Goal: Find specific page/section: Find specific page/section

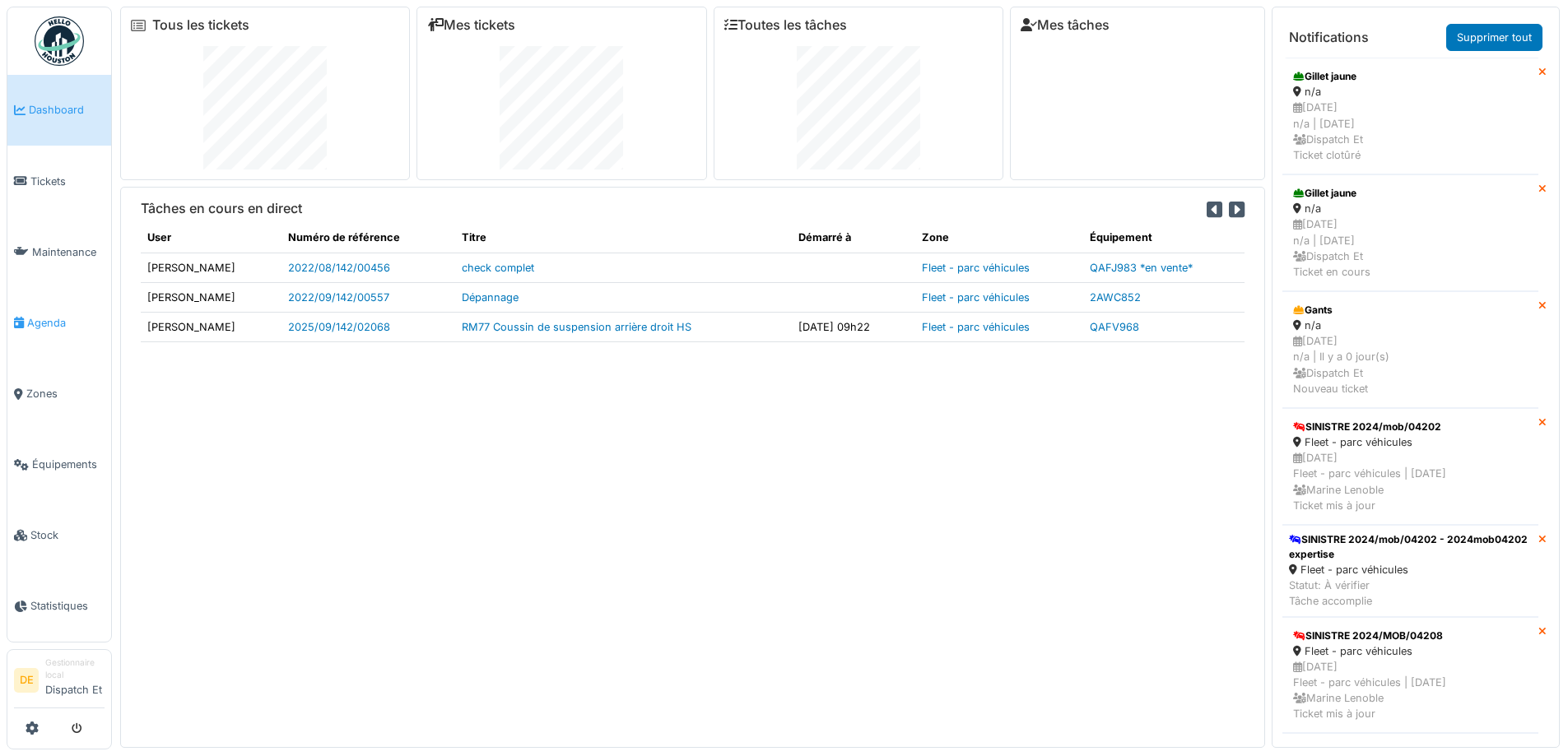
click at [39, 312] on link "Agenda" at bounding box center [59, 322] width 103 height 70
click at [51, 325] on span "Agenda" at bounding box center [66, 322] width 77 height 16
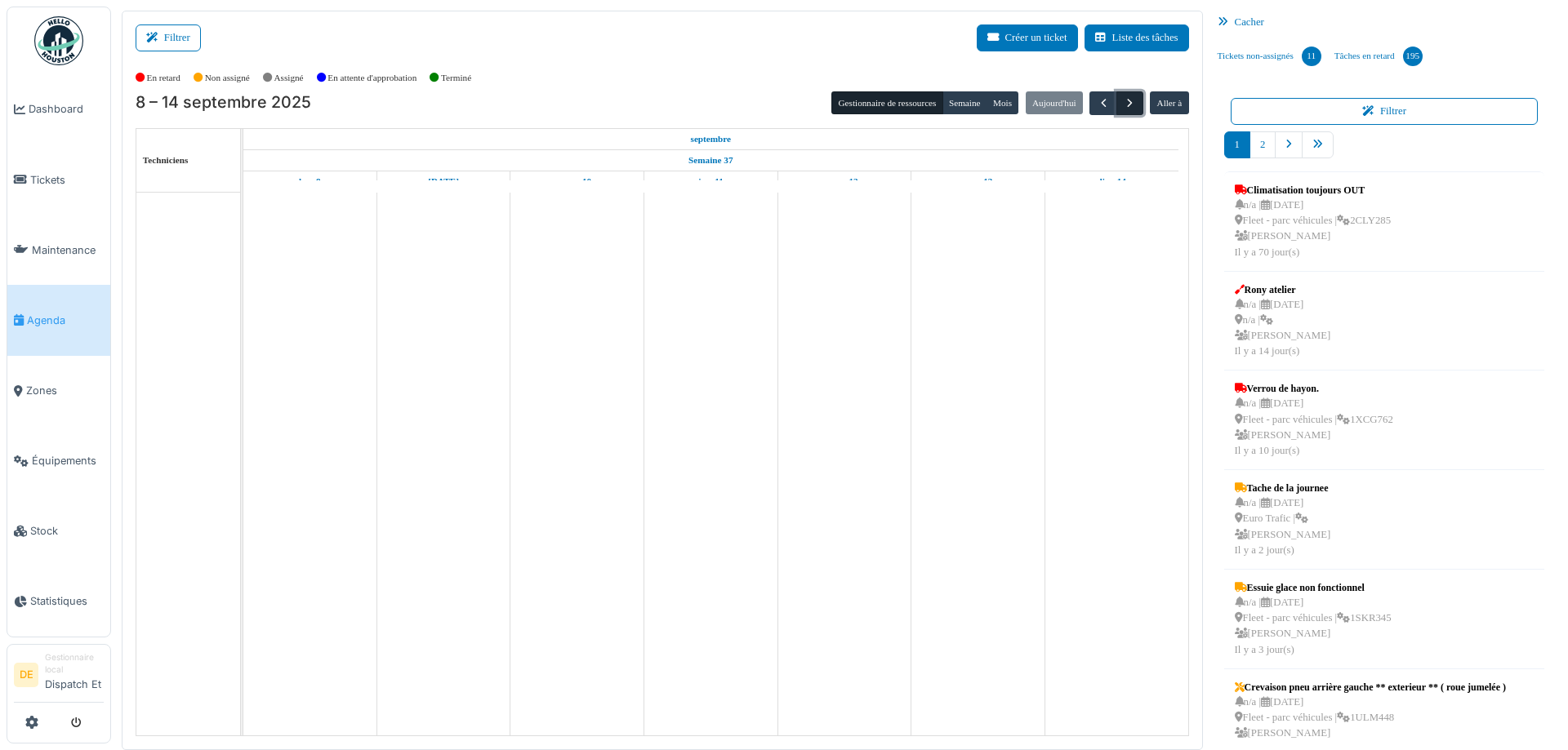
click at [1122, 102] on span "button" at bounding box center [1129, 102] width 14 height 14
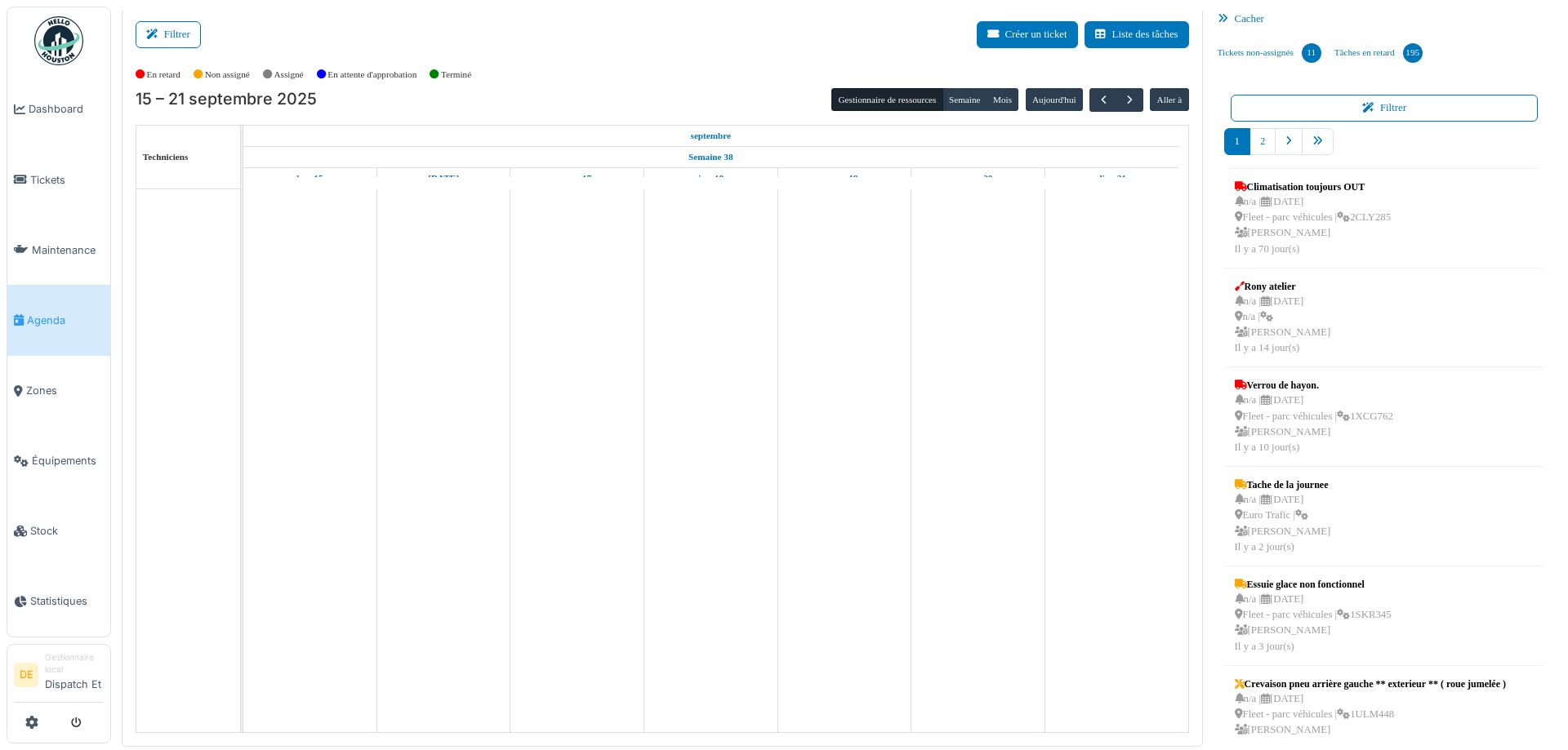
drag, startPoint x: 410, startPoint y: 39, endPoint x: 431, endPoint y: 40, distance: 21.0
click at [415, 40] on div "Filtrer Créer un ticket Liste des tâches" at bounding box center [662, 41] width 1053 height 40
click at [586, 54] on div "Filtrer Créer un ticket Liste des tâches" at bounding box center [662, 41] width 1053 height 40
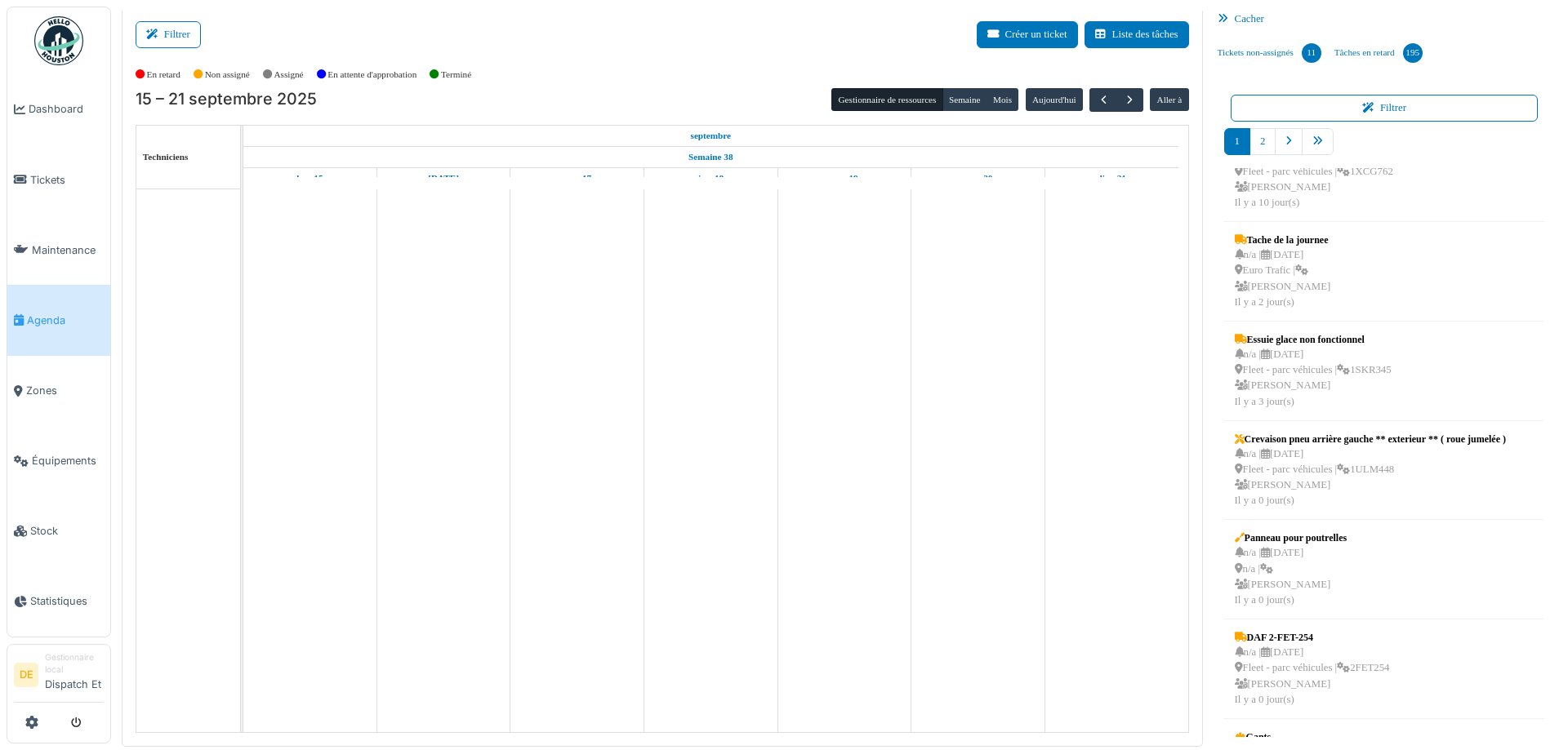
click at [289, 371] on td at bounding box center [310, 460] width 134 height 542
drag, startPoint x: 289, startPoint y: 371, endPoint x: 334, endPoint y: 469, distance: 107.8
click at [328, 463] on td at bounding box center [310, 460] width 134 height 542
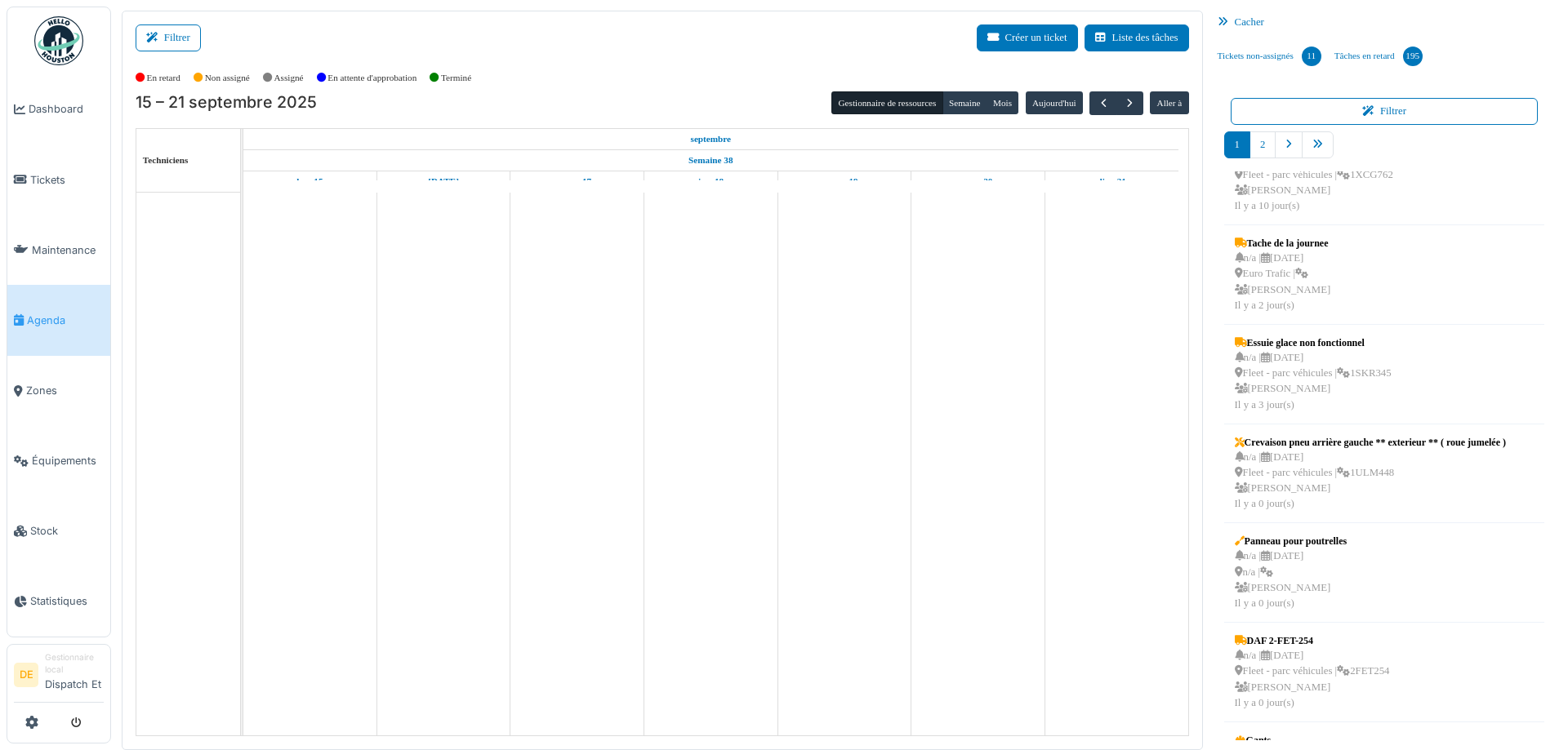
click at [694, 44] on div "Filtrer Créer un ticket Liste des tâches" at bounding box center [662, 44] width 1053 height 40
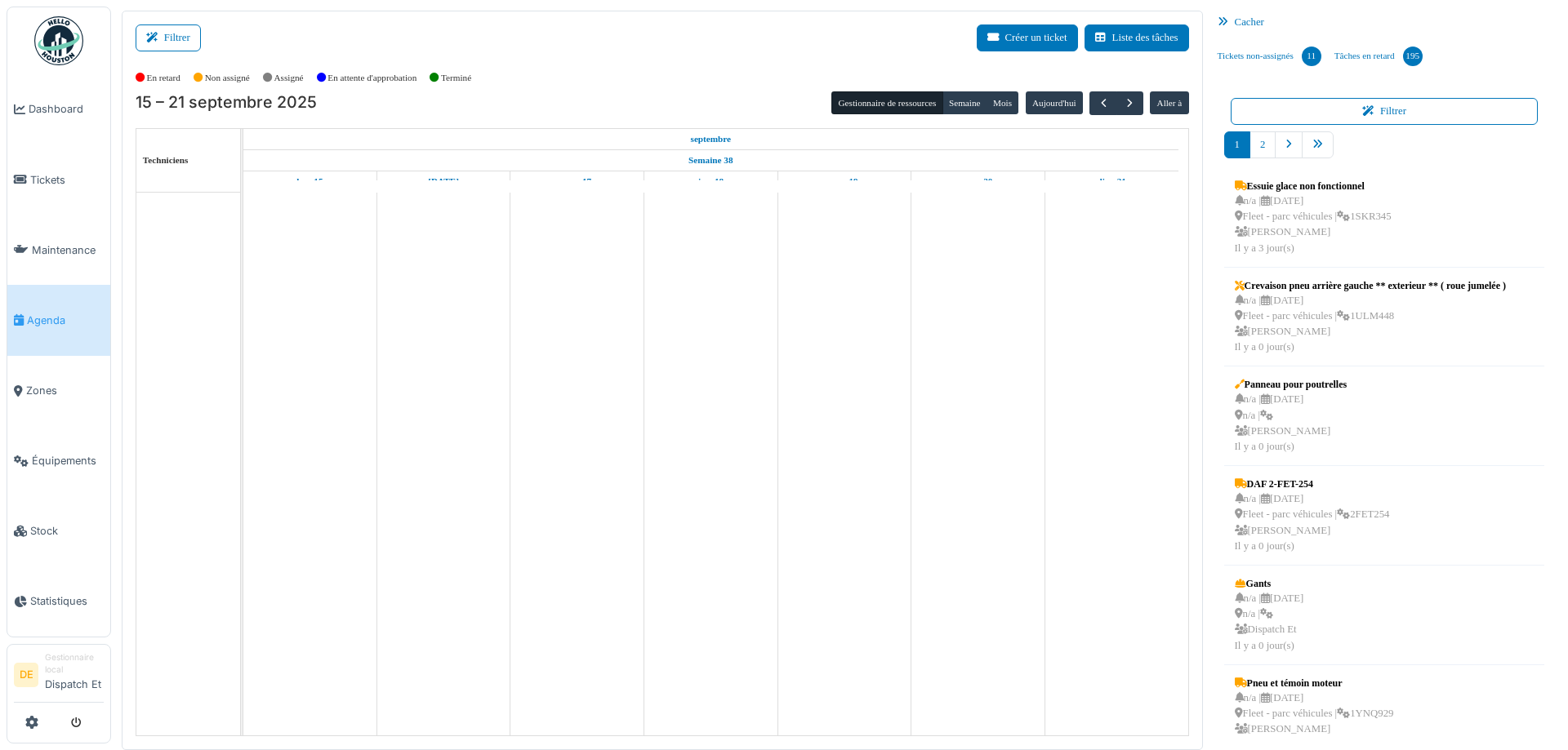
scroll to position [425, 0]
